Goal: Transaction & Acquisition: Purchase product/service

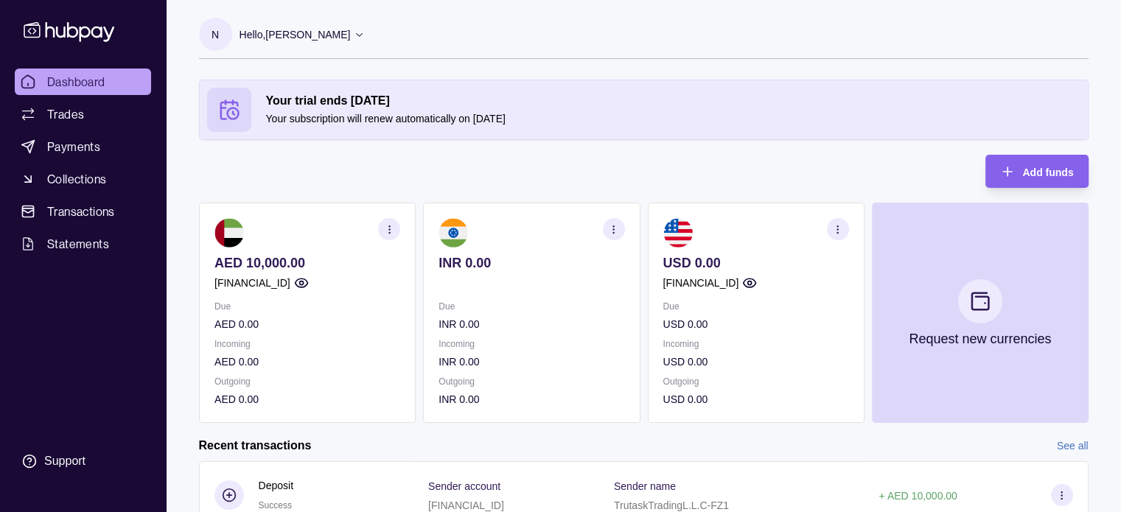
click at [383, 228] on icon "button" at bounding box center [388, 229] width 11 height 11
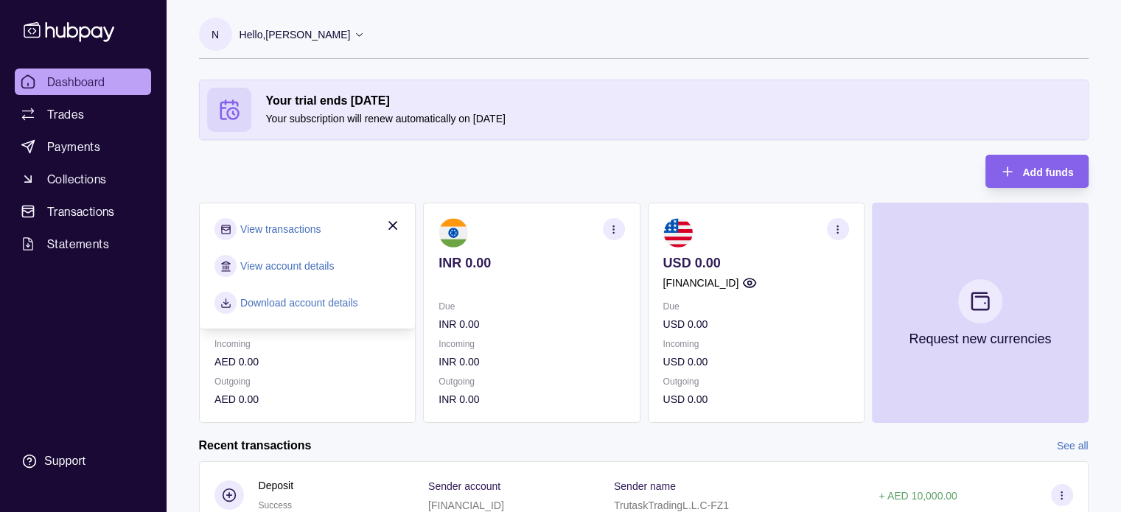
click at [335, 155] on div "Your trial ends [DATE] Your subscription will renew automatically on [DATE] Add…" at bounding box center [643, 251] width 889 height 343
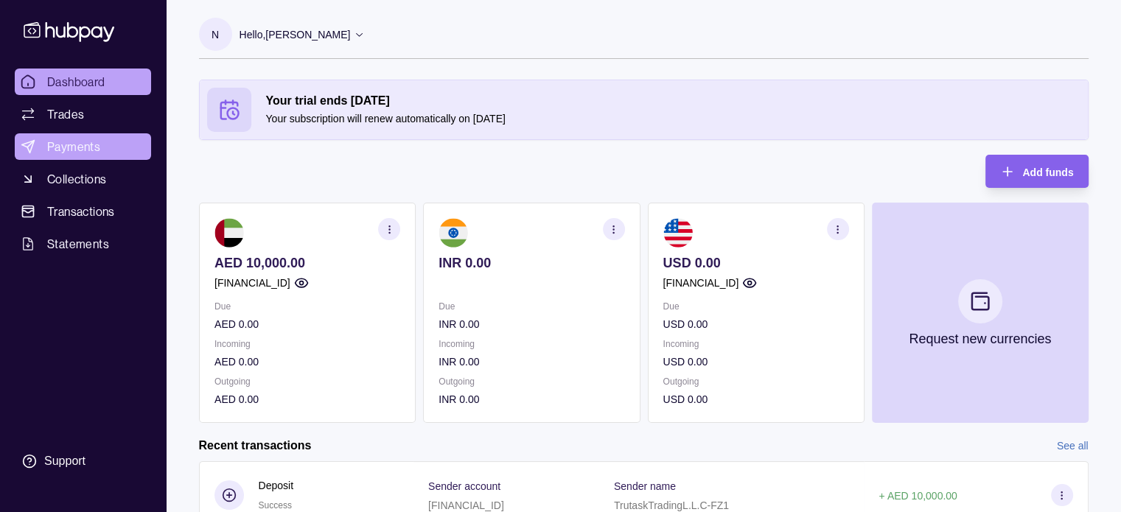
click at [85, 141] on span "Payments" at bounding box center [73, 147] width 53 height 18
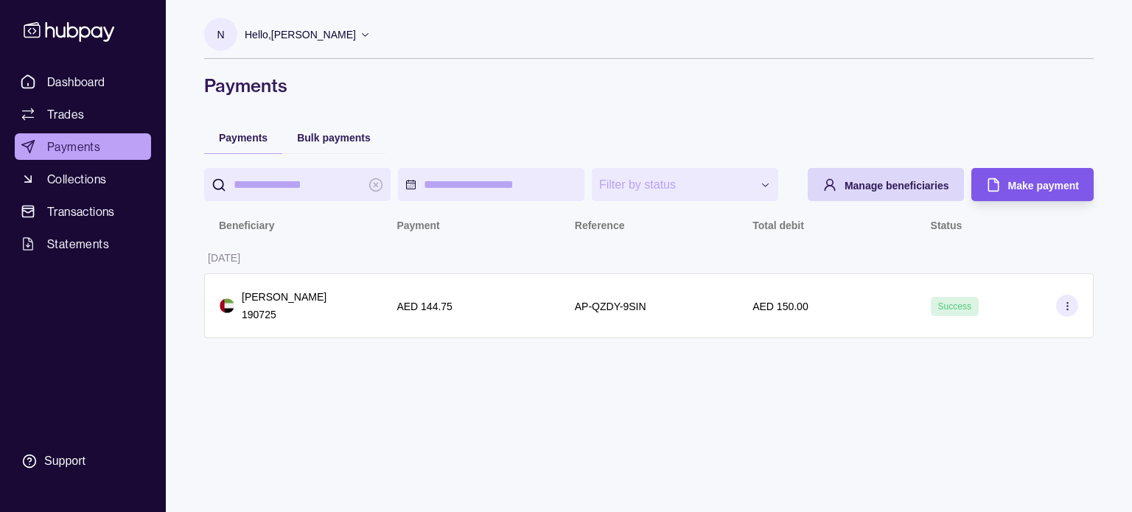
click at [1012, 190] on span "Make payment" at bounding box center [1043, 186] width 71 height 12
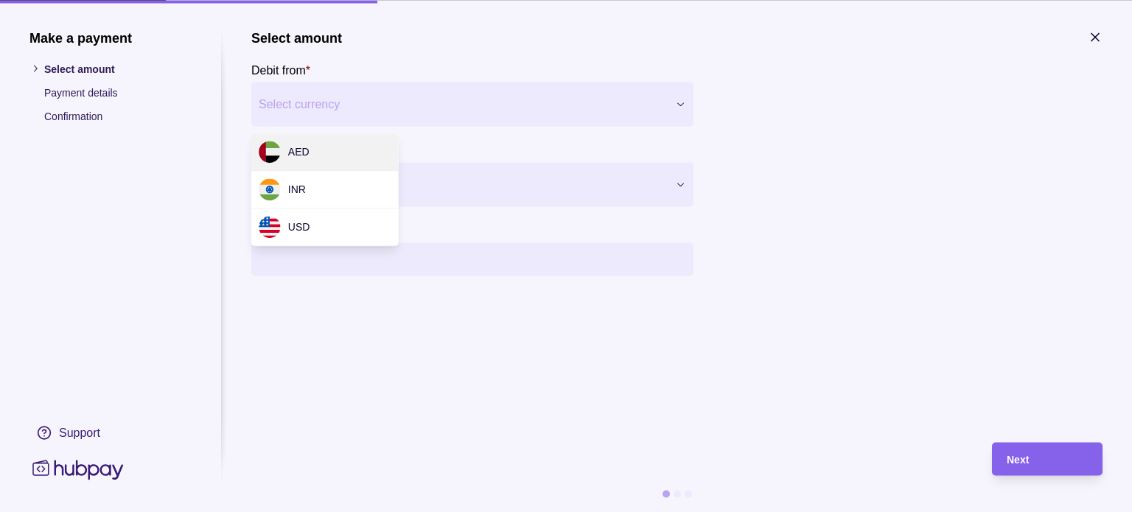
click at [463, 511] on div "Make a payment Select amount Payment details Confirmation Support Select amount…" at bounding box center [566, 512] width 1132 height 0
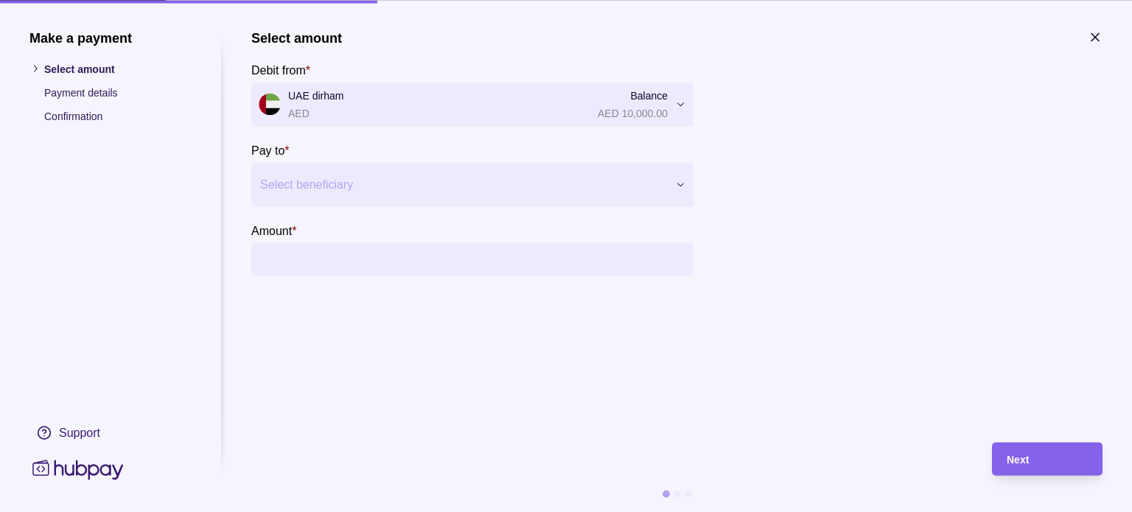
click at [381, 162] on div "Select beneficiary" at bounding box center [472, 184] width 442 height 44
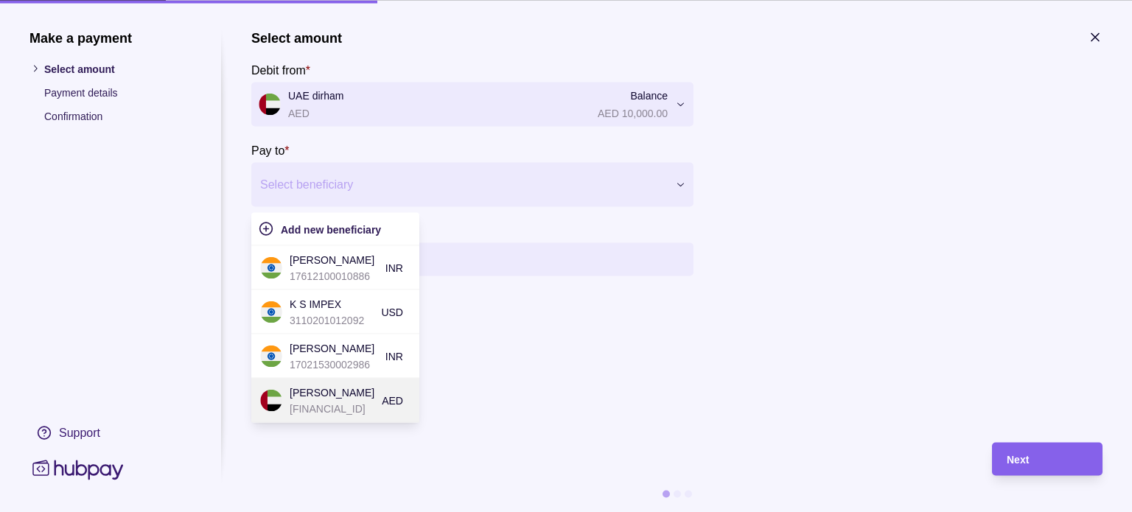
click at [335, 400] on p "[FINANCIAL_ID]" at bounding box center [332, 408] width 85 height 16
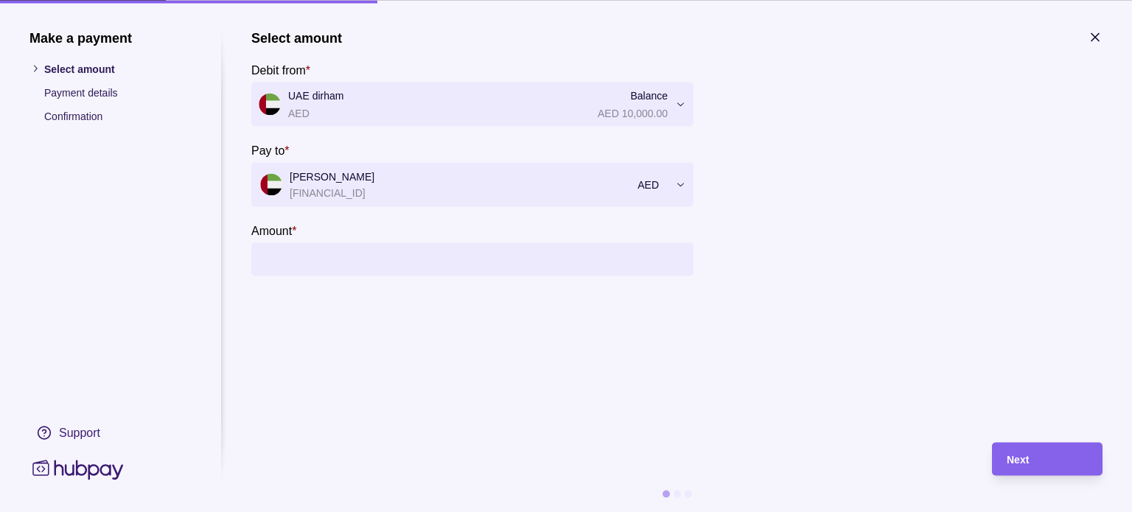
click at [395, 257] on input "Amount *" at bounding box center [487, 258] width 398 height 33
click at [442, 263] on input "Amount *" at bounding box center [487, 258] width 398 height 33
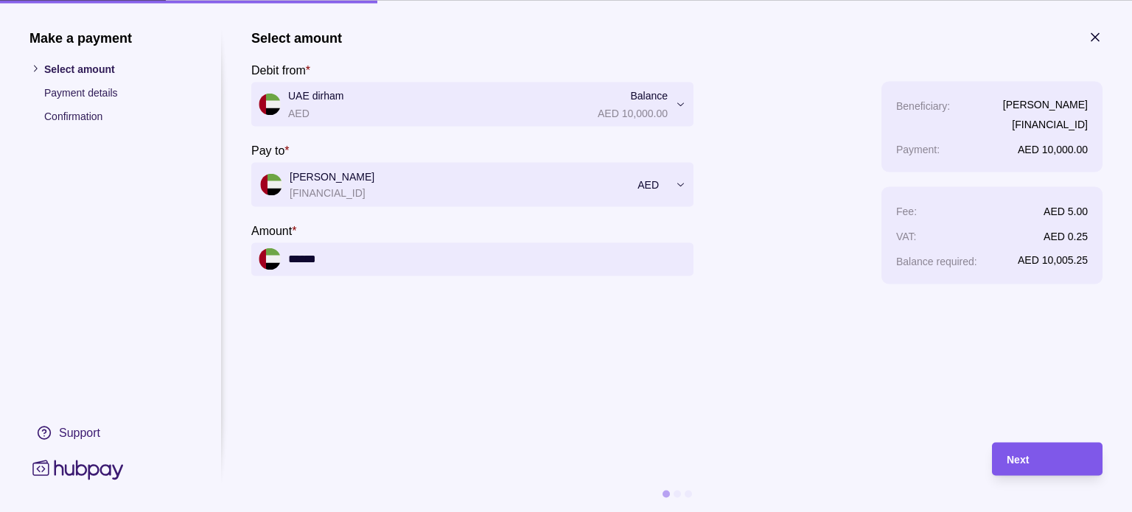
type input "******"
click at [1066, 454] on div "Next" at bounding box center [1046, 459] width 81 height 18
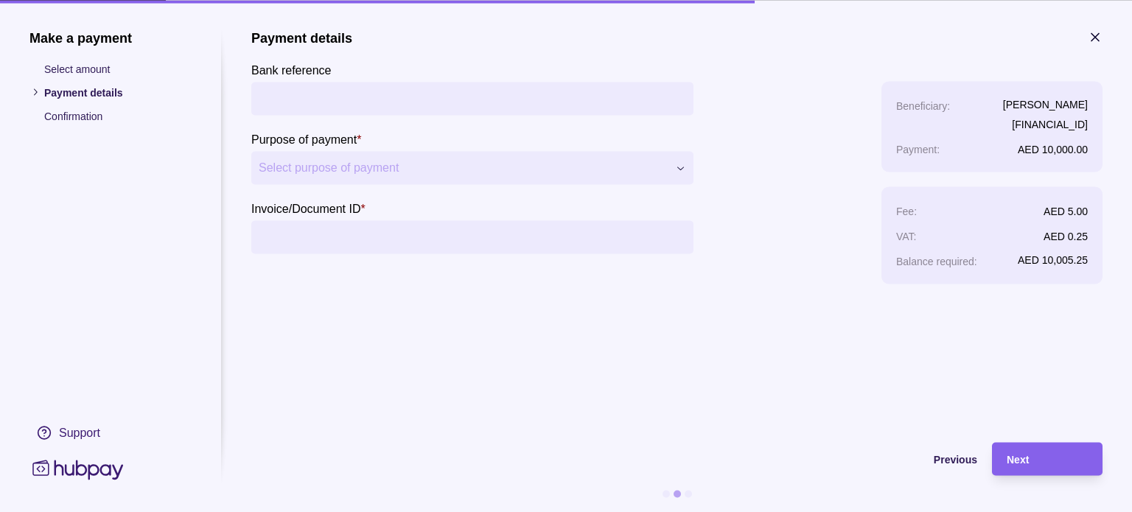
click at [430, 94] on input "Bank reference" at bounding box center [472, 98] width 427 height 33
click at [403, 511] on div "**********" at bounding box center [566, 512] width 1132 height 0
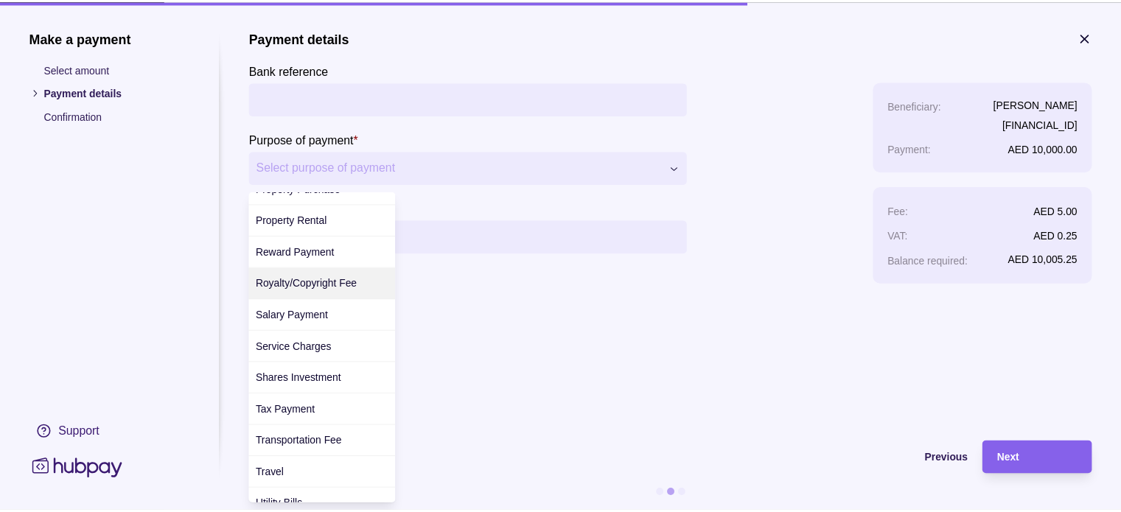
scroll to position [569, 0]
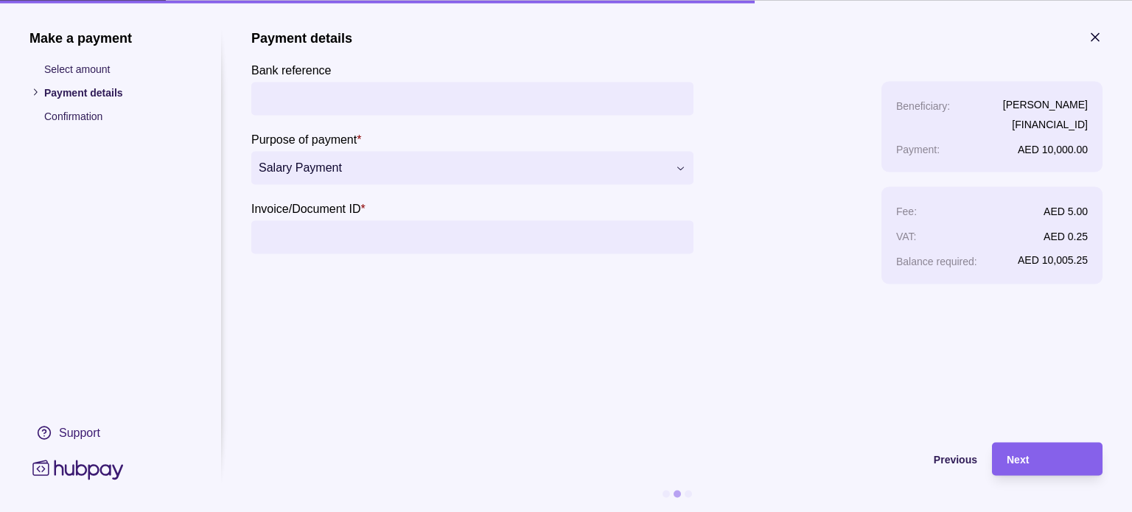
click at [340, 227] on input "Invoice/Document ID *" at bounding box center [472, 236] width 427 height 33
type input "*"
click at [1077, 450] on div "Next" at bounding box center [1046, 459] width 81 height 18
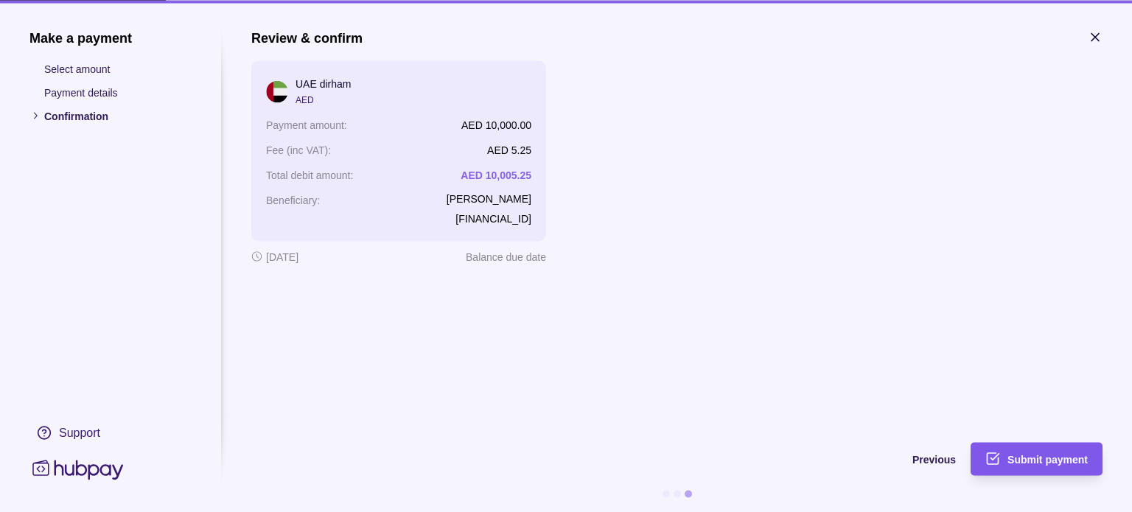
click at [1046, 454] on span "Submit payment" at bounding box center [1047, 460] width 80 height 12
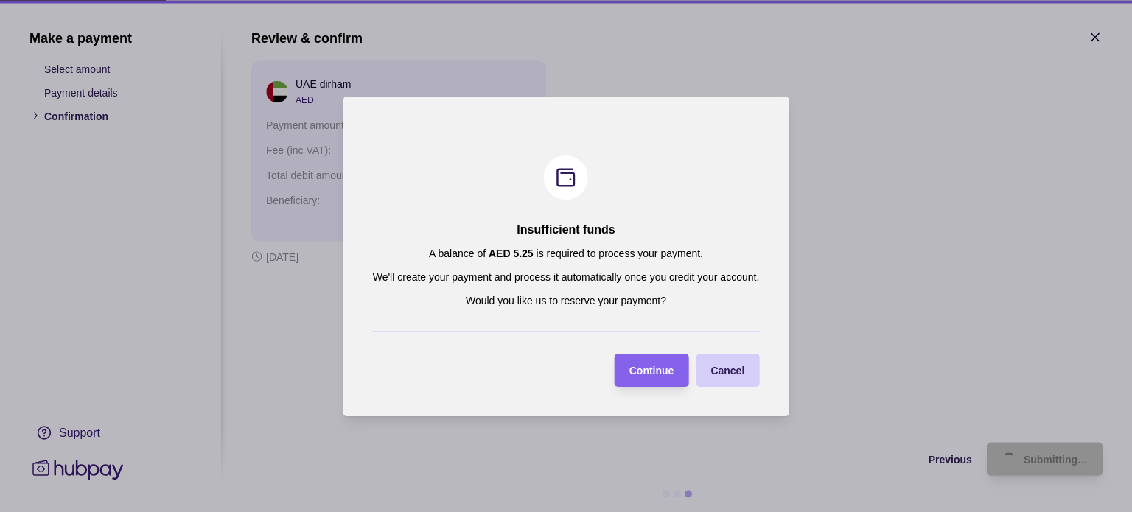
click at [724, 367] on span "Cancel" at bounding box center [727, 371] width 34 height 12
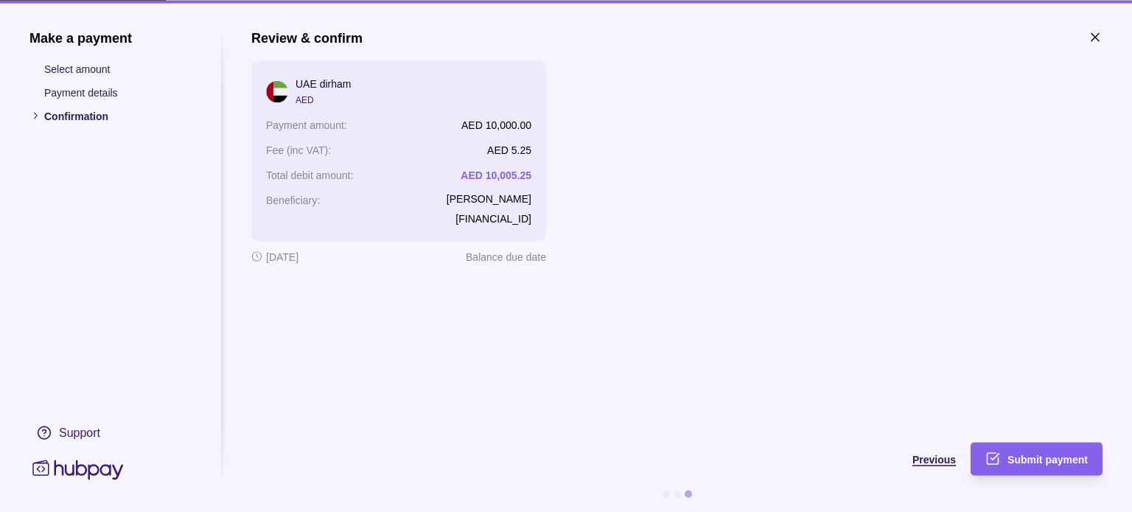
click at [930, 460] on span "Previous" at bounding box center [933, 460] width 43 height 12
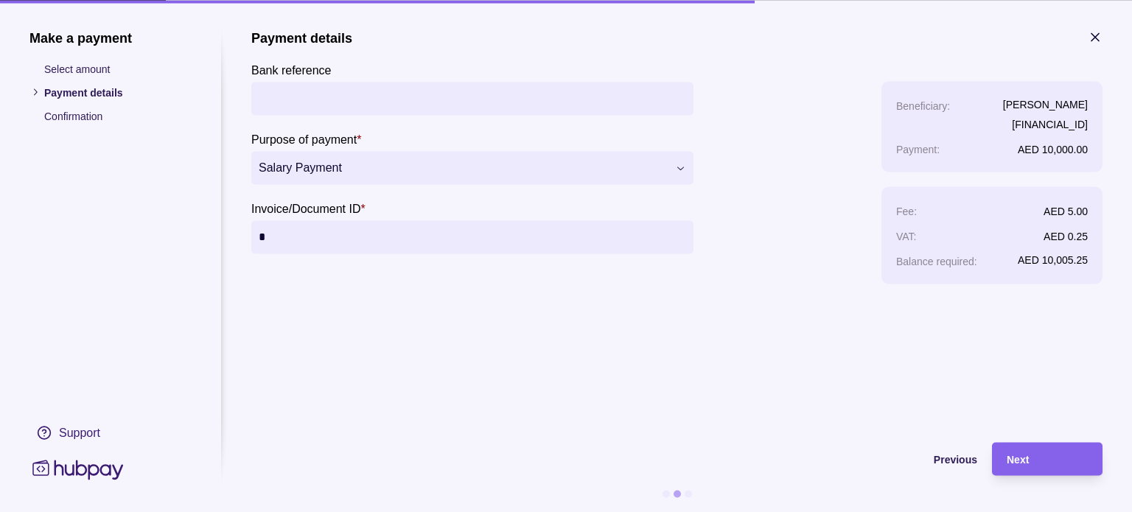
click at [964, 459] on span "Previous" at bounding box center [955, 460] width 43 height 12
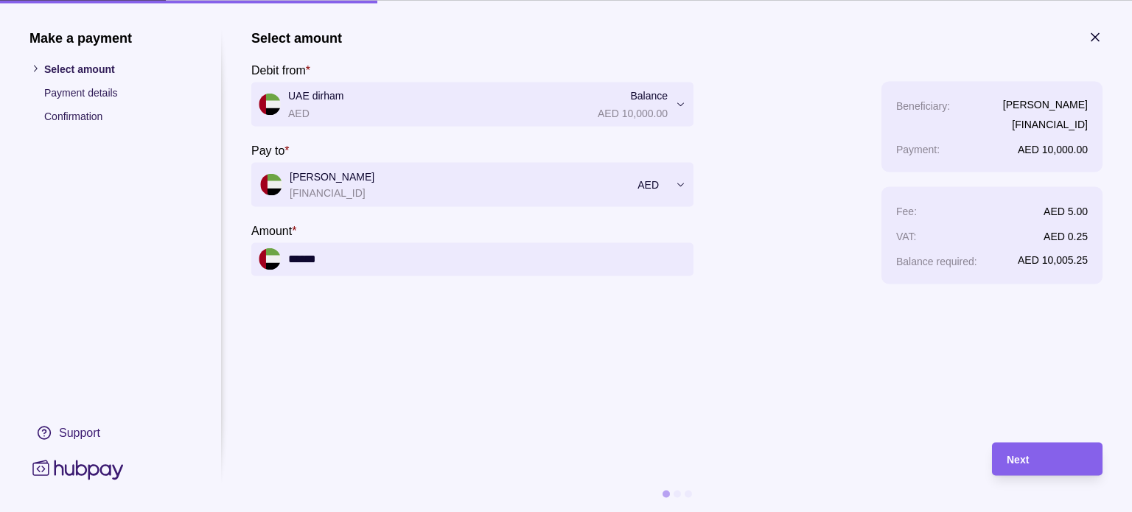
drag, startPoint x: 379, startPoint y: 261, endPoint x: 135, endPoint y: 274, distance: 245.0
click at [135, 274] on section "**********" at bounding box center [565, 270] width 1073 height 483
type input "********"
click at [999, 459] on div "Next" at bounding box center [1035, 458] width 103 height 33
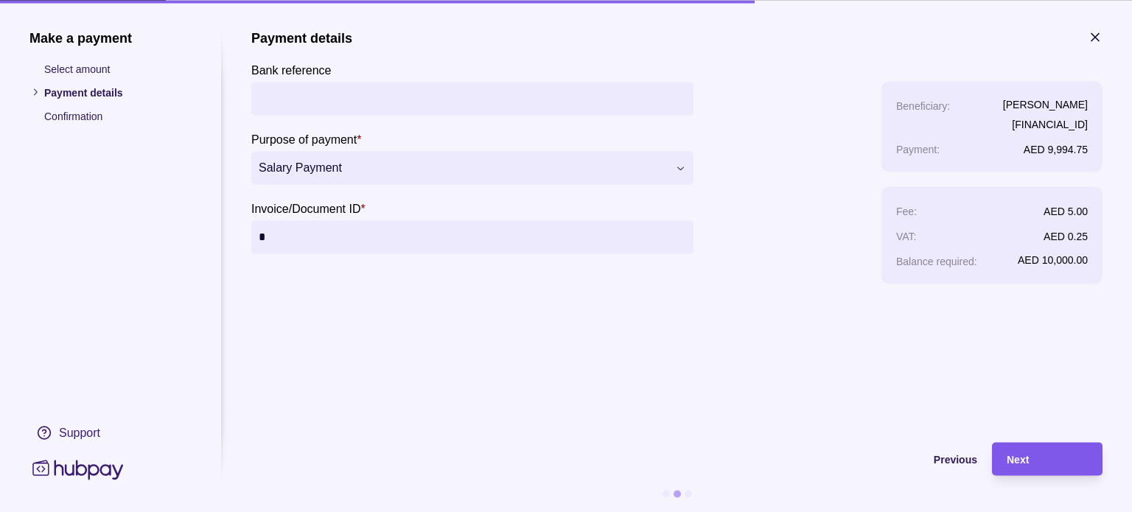
click at [1040, 458] on div "Next" at bounding box center [1046, 459] width 81 height 18
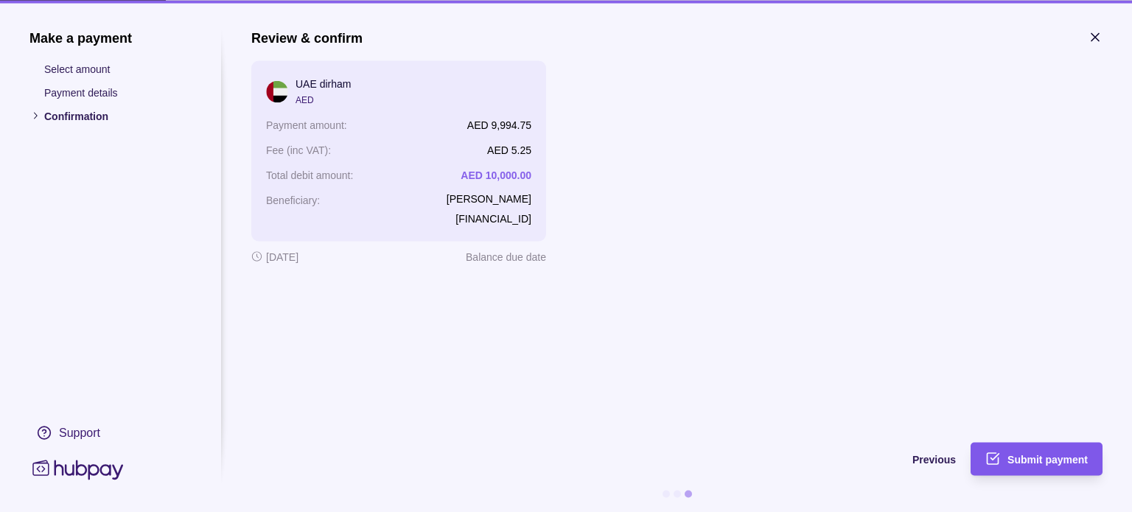
click at [1069, 450] on div "Submit payment" at bounding box center [1047, 459] width 80 height 18
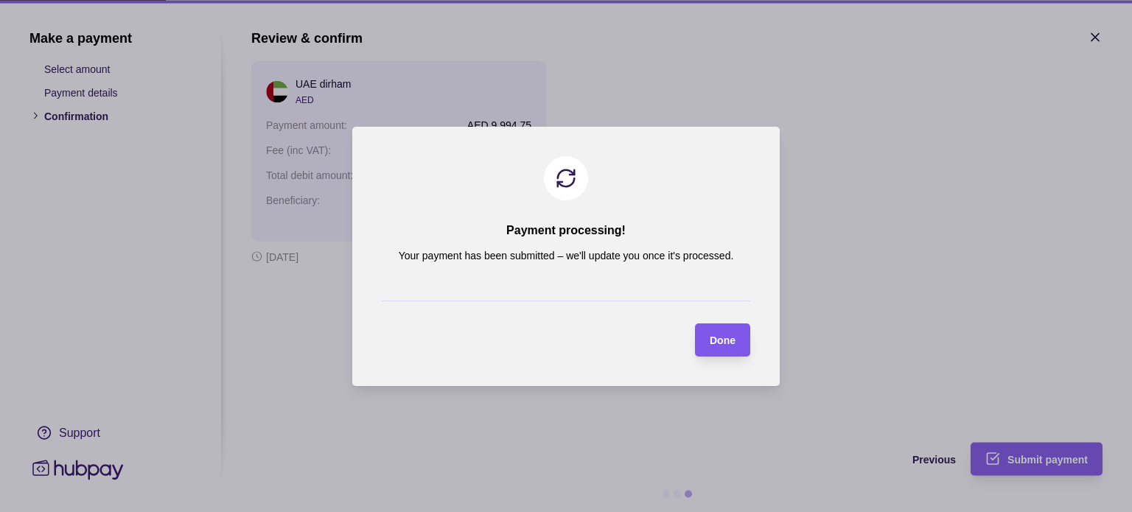
click at [719, 336] on span "Done" at bounding box center [723, 341] width 26 height 12
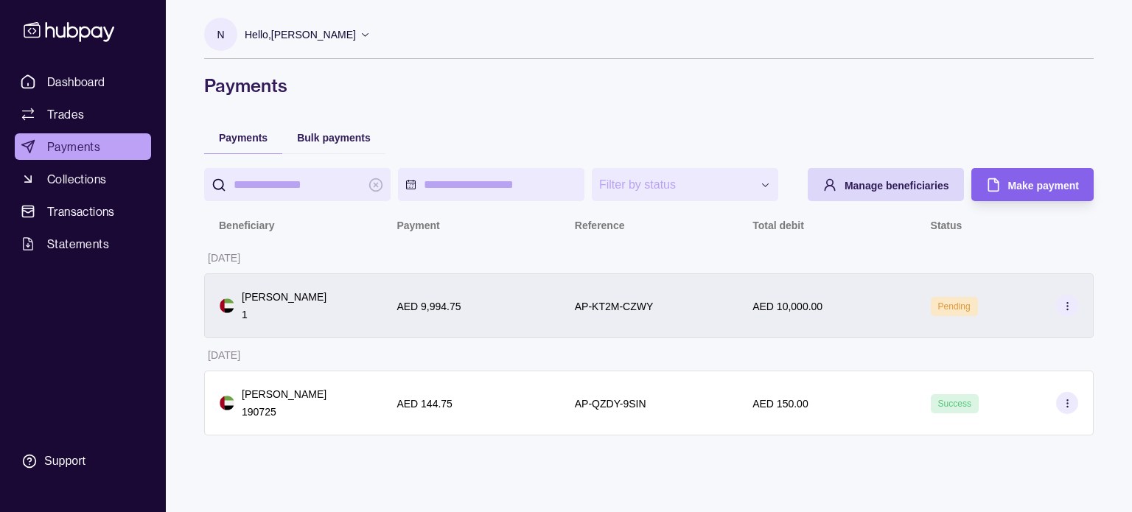
click at [610, 311] on p "AP-KT2M-CZWY" at bounding box center [614, 307] width 79 height 12
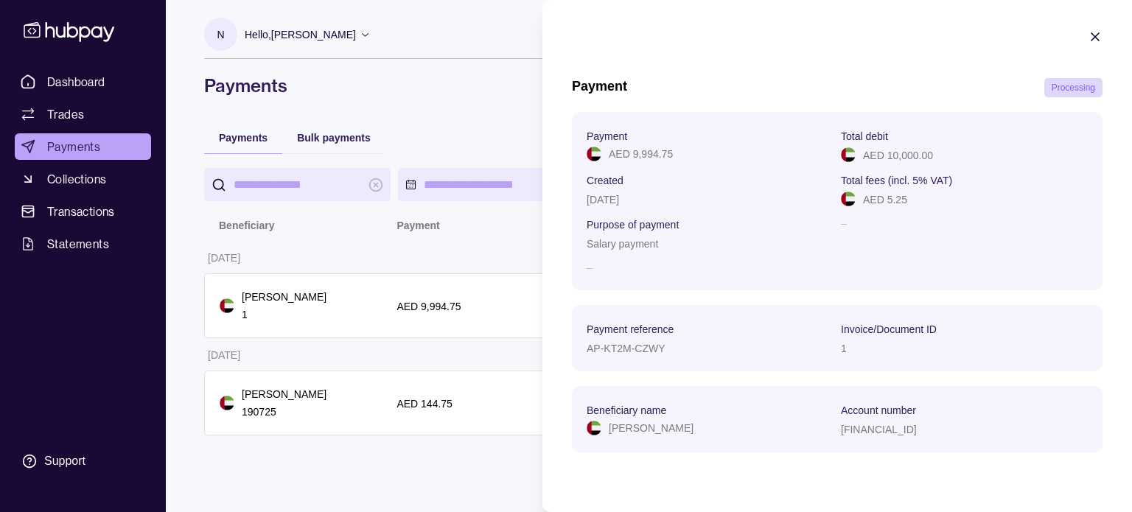
click at [1096, 32] on icon "button" at bounding box center [1095, 36] width 15 height 15
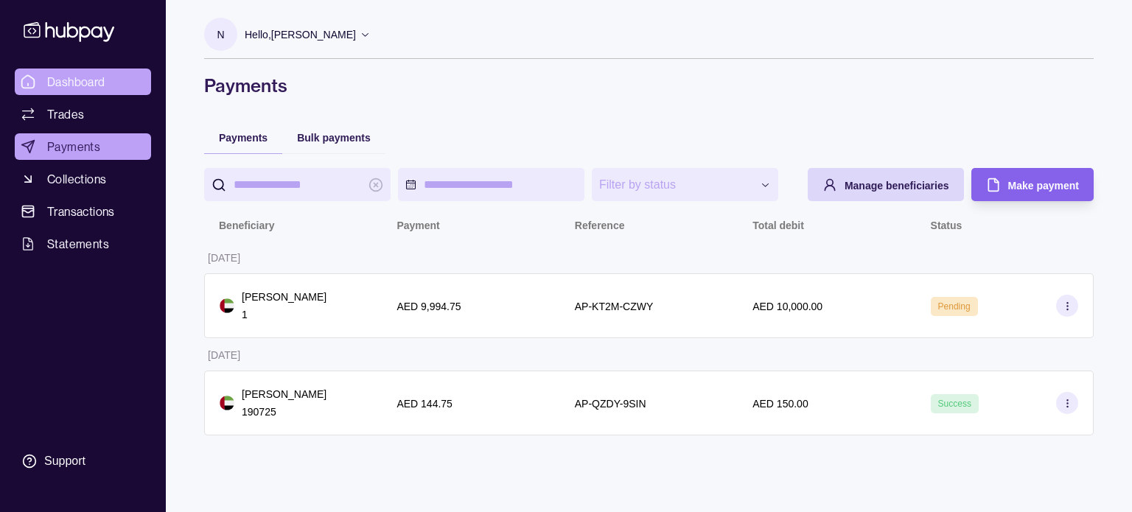
click at [65, 69] on link "Dashboard" at bounding box center [83, 82] width 136 height 27
